Goal: Check status: Check status

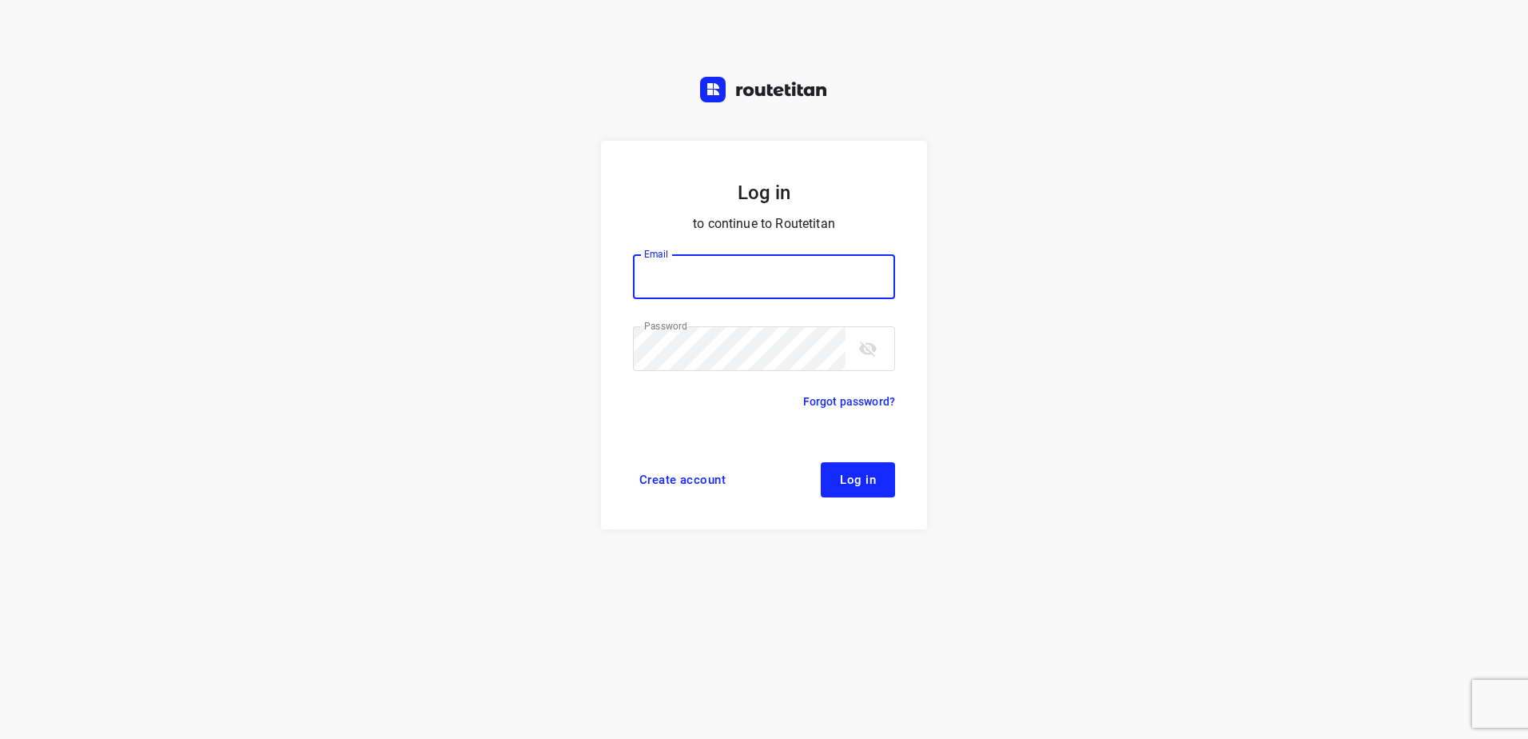
type input "[EMAIL_ADDRESS][DOMAIN_NAME]"
click at [901, 484] on form "Log in to continue to Routetitan Email [EMAIL_ADDRESS][DOMAIN_NAME] Email ​ Pas…" at bounding box center [764, 335] width 326 height 388
click at [886, 484] on button "Log in" at bounding box center [858, 479] width 74 height 35
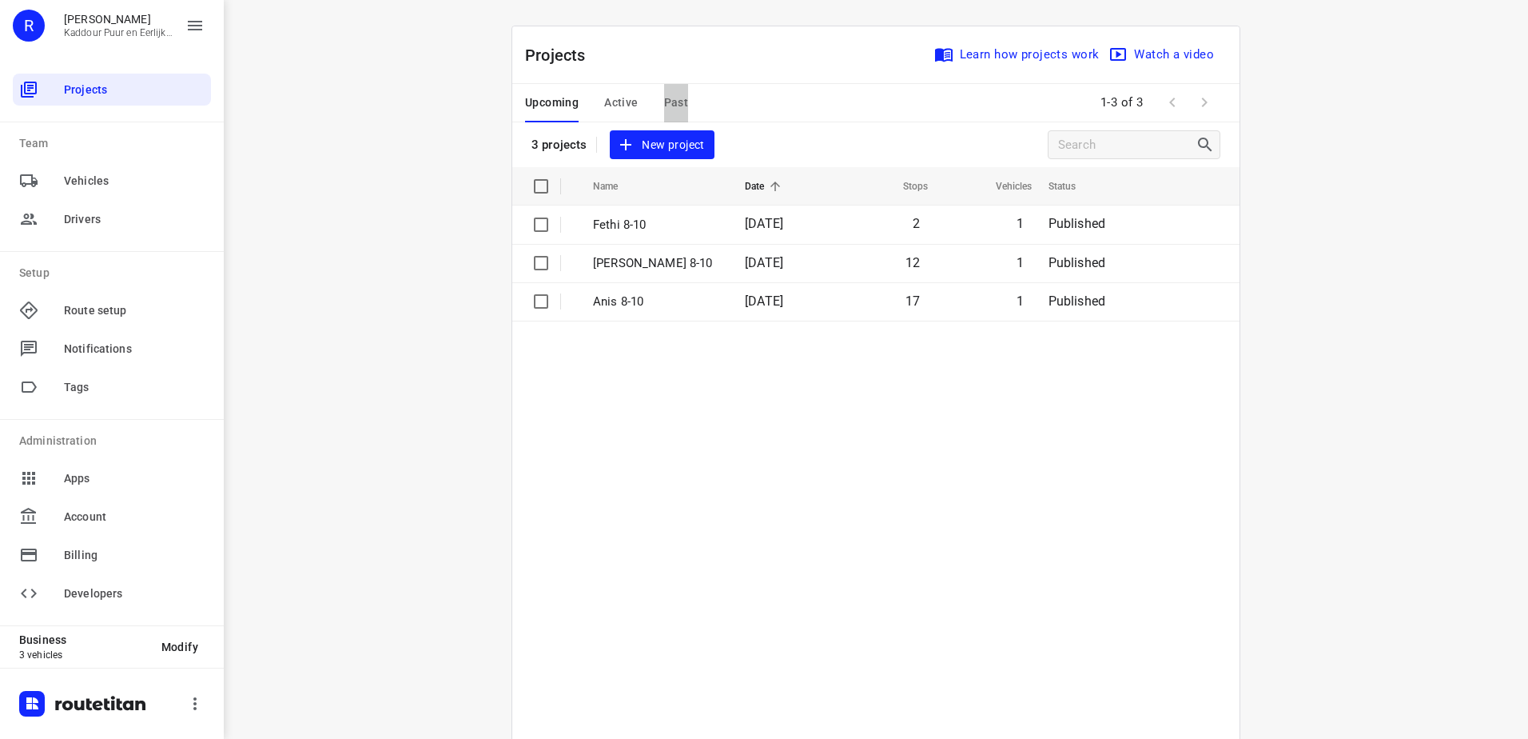
click at [664, 106] on span "Past" at bounding box center [676, 103] width 25 height 20
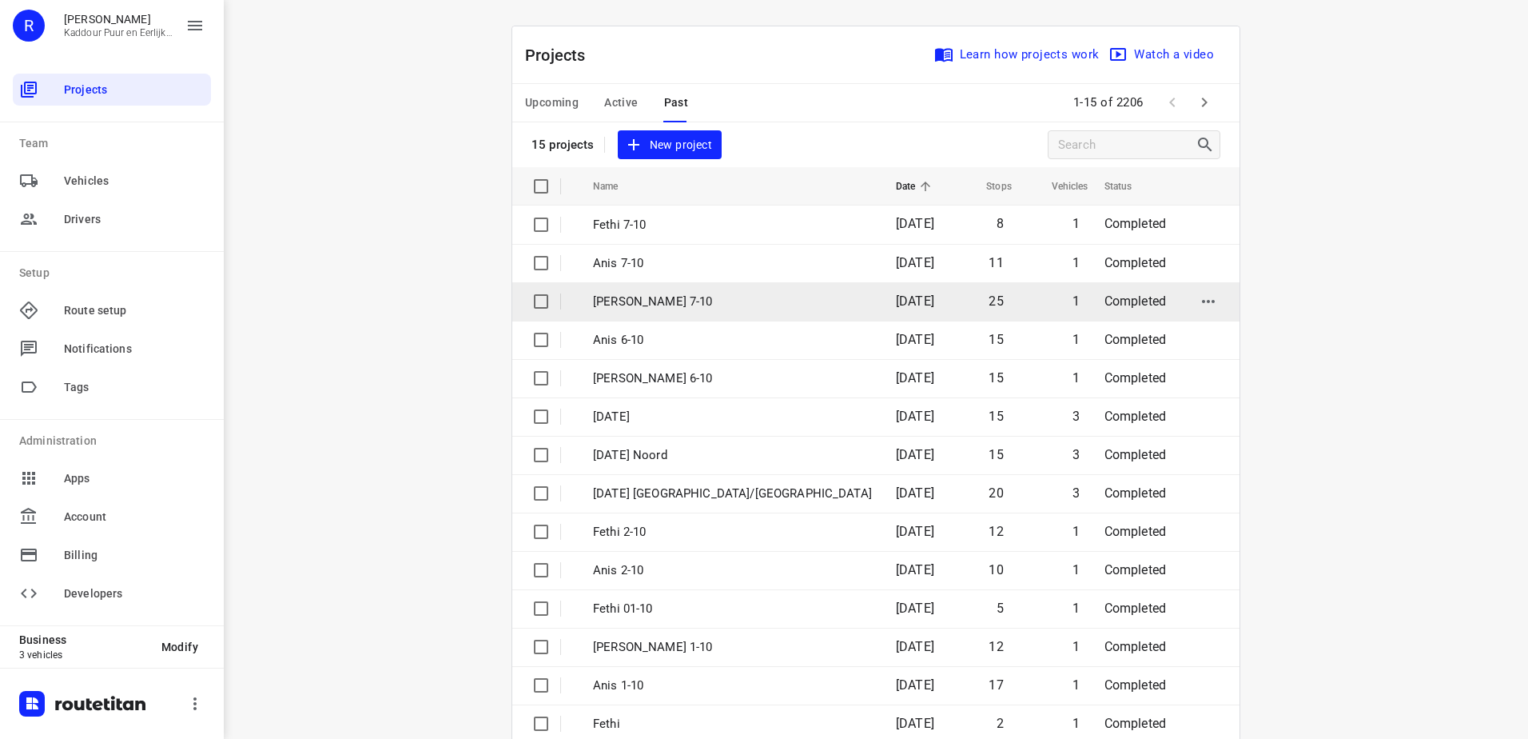
click at [657, 306] on p "Jeffrey 7-10" at bounding box center [732, 302] width 279 height 18
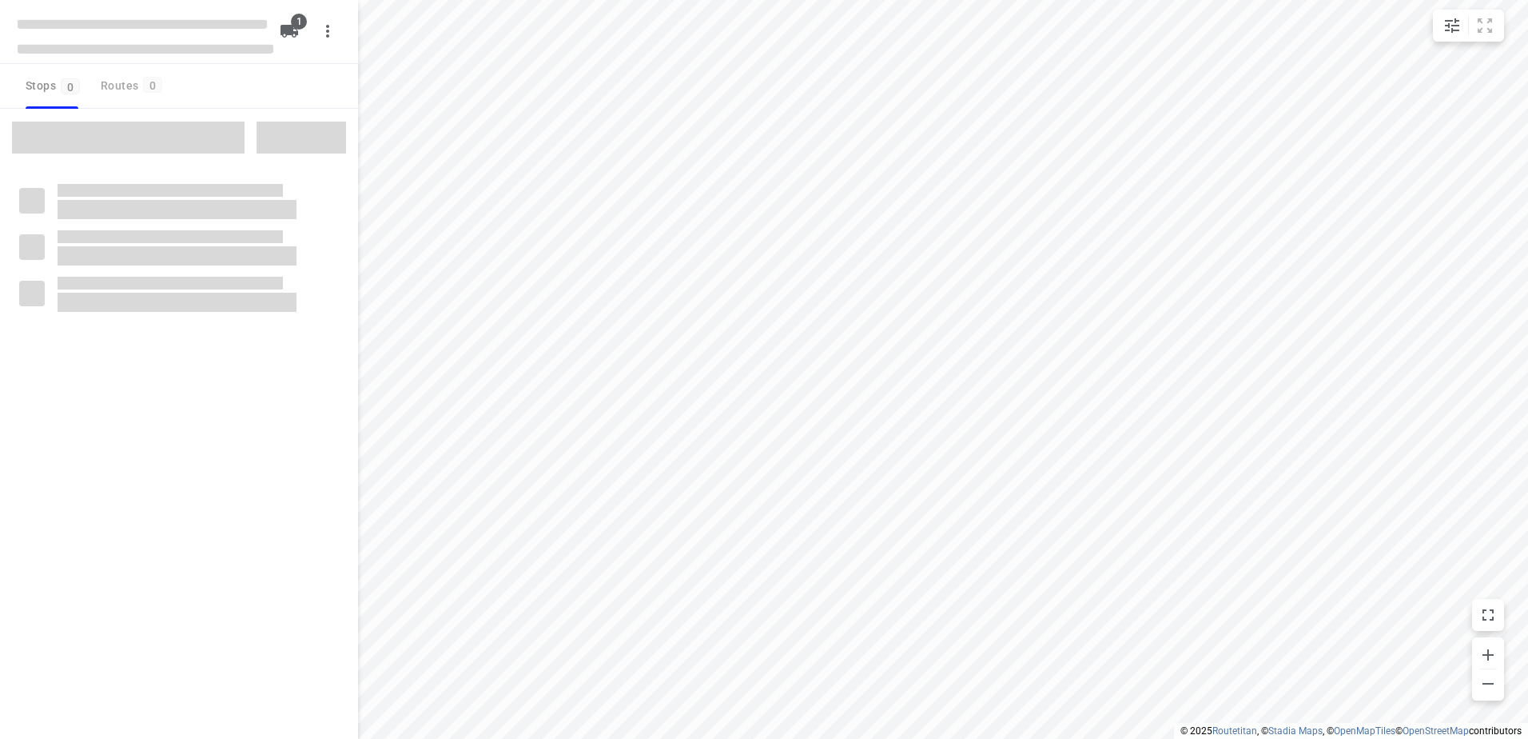
type input "distance"
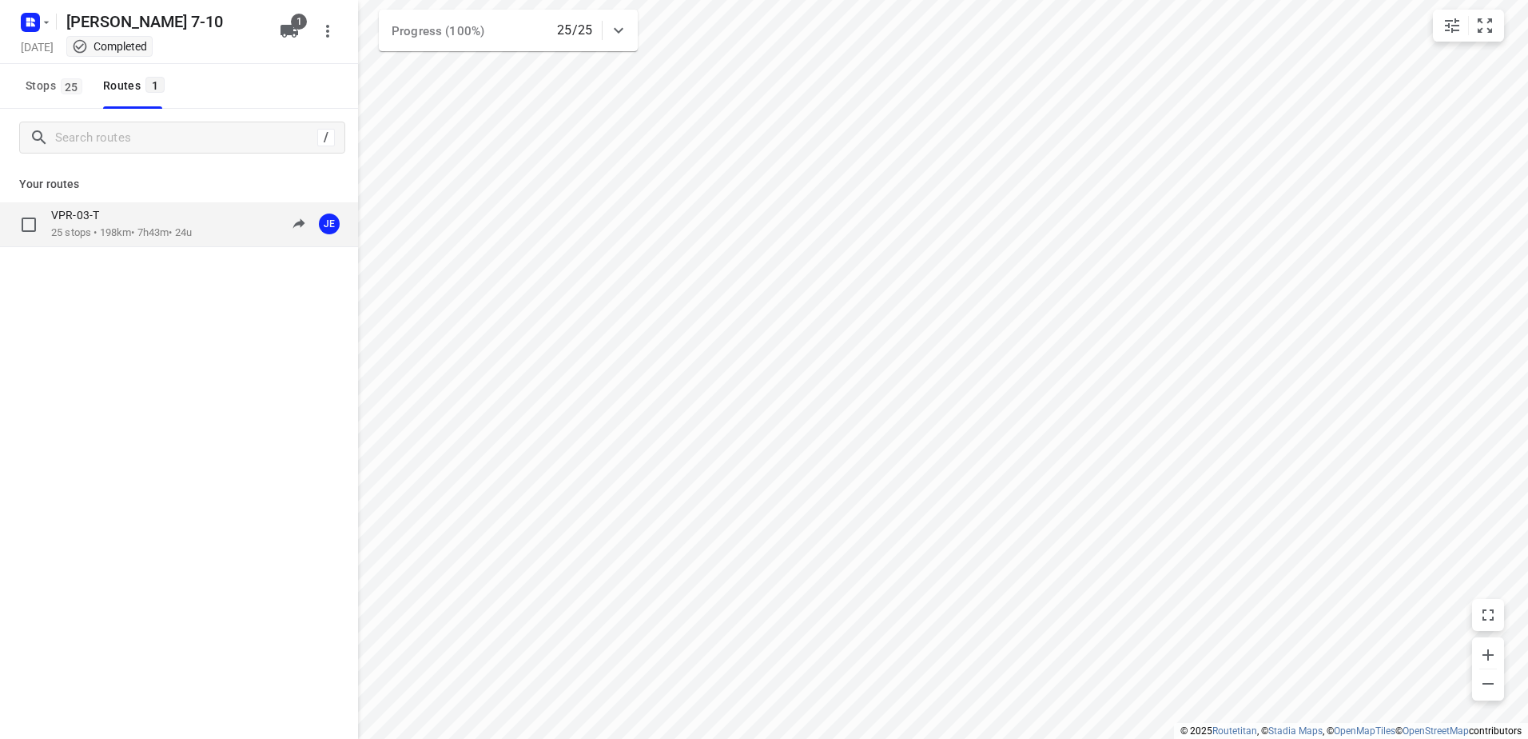
click at [223, 245] on div "VPR-03-T 25 stops • 198km • 7h43m • 24u 09:37-15:54 JE" at bounding box center [179, 224] width 358 height 45
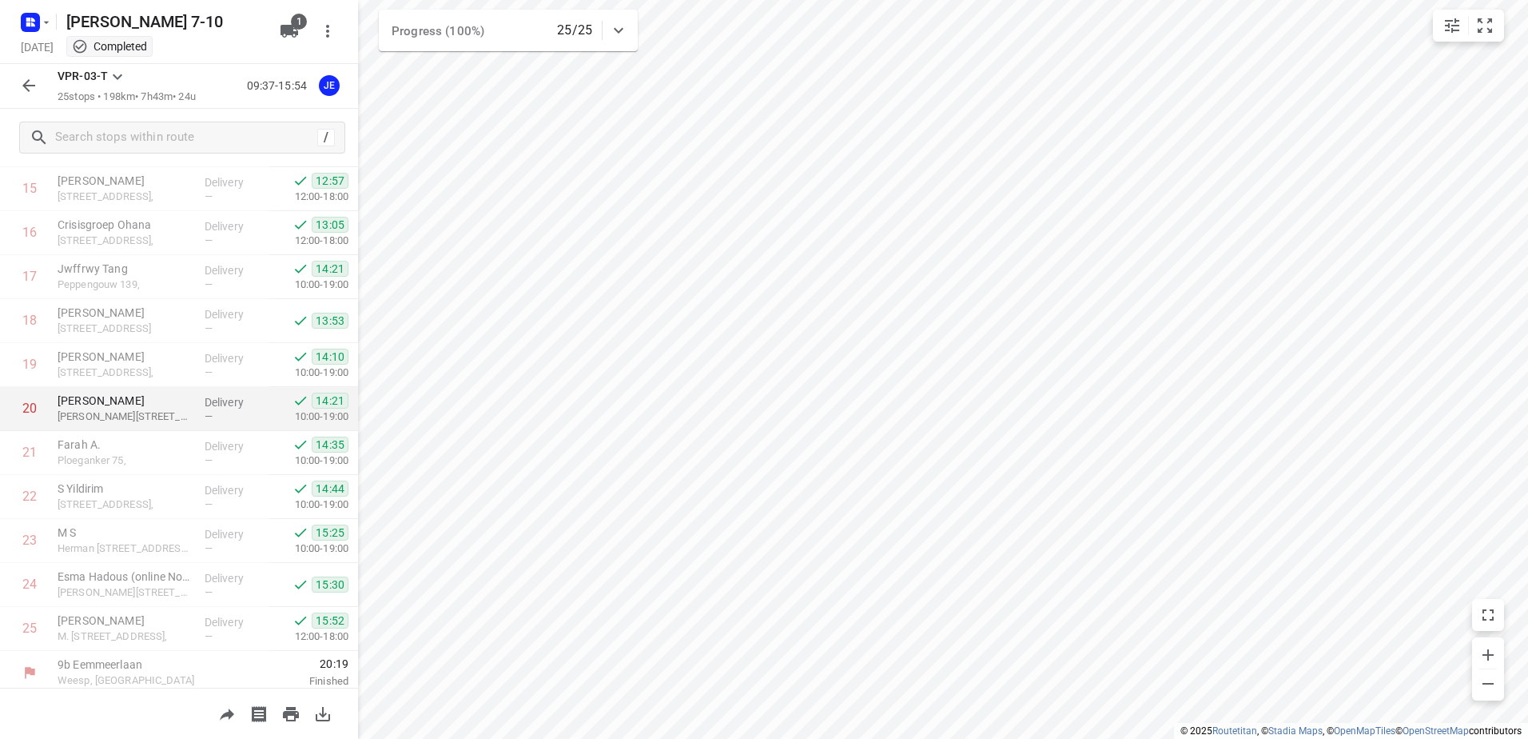
scroll to position [702, 0]
